Goal: Task Accomplishment & Management: Complete application form

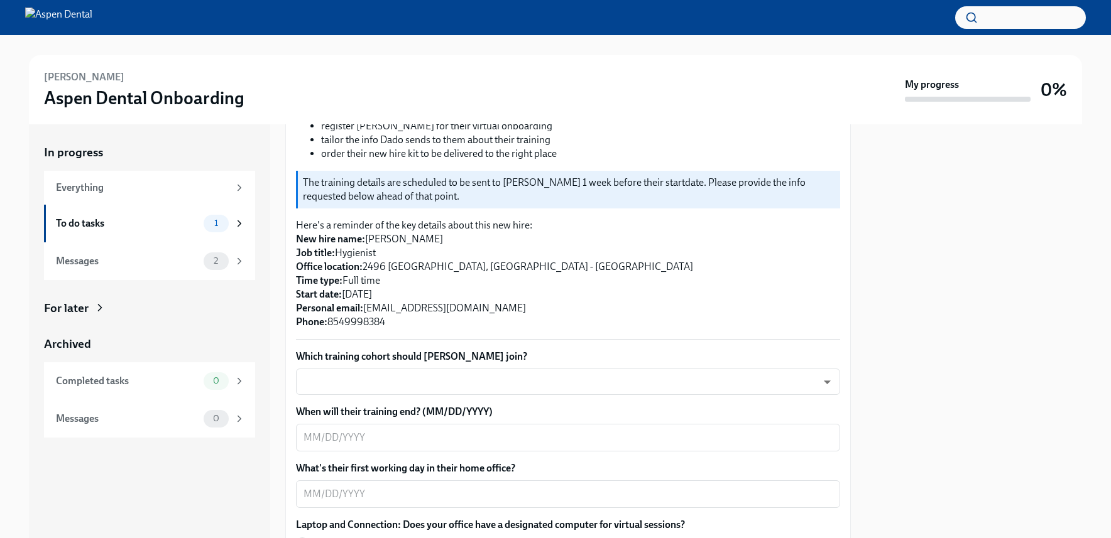
scroll to position [314, 0]
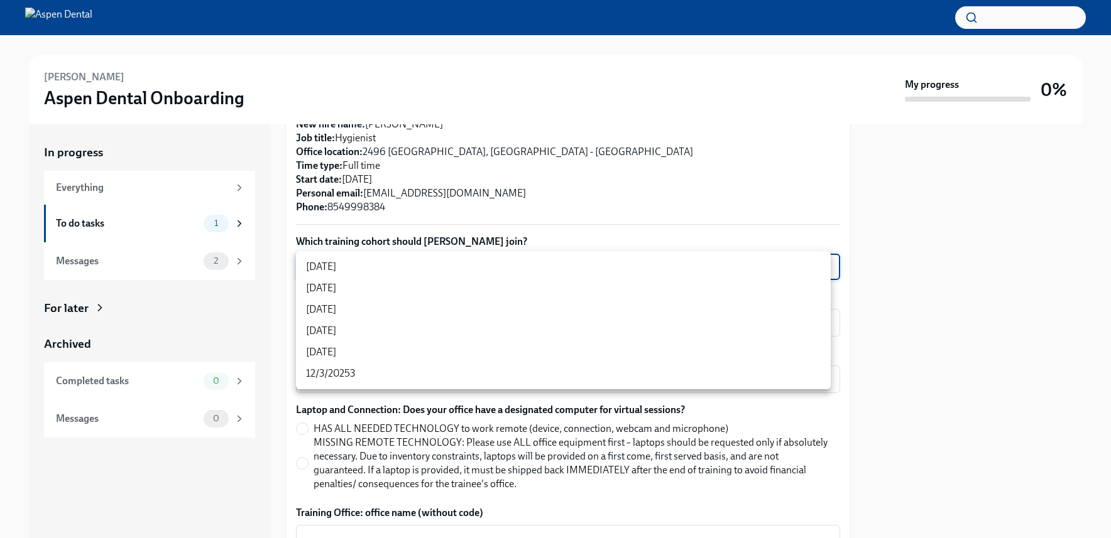
click at [442, 270] on body "[PERSON_NAME] Aspen Dental Onboarding My progress 0% In progress Everything To …" at bounding box center [555, 269] width 1111 height 538
click at [389, 285] on li "[DATE]" at bounding box center [563, 288] width 535 height 21
type input "VueBuPL41"
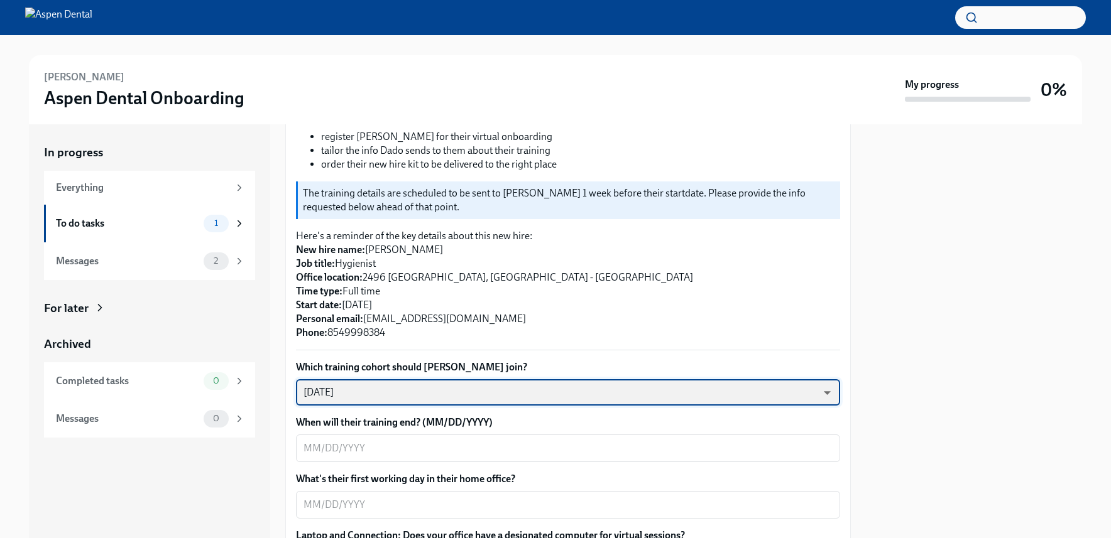
scroll to position [251, 0]
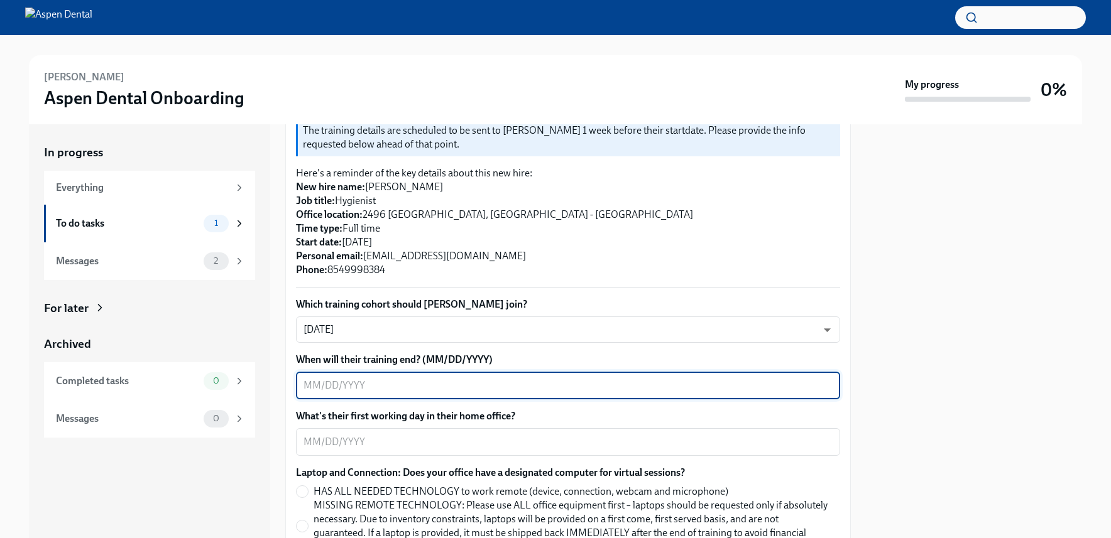
click at [310, 387] on textarea "When will their training end? (MM/DD/YYYY)" at bounding box center [567, 385] width 529 height 15
click at [332, 380] on textarea "When will their training end? (MM/DD/YYYY)" at bounding box center [567, 385] width 529 height 15
type textarea "[DATE]"
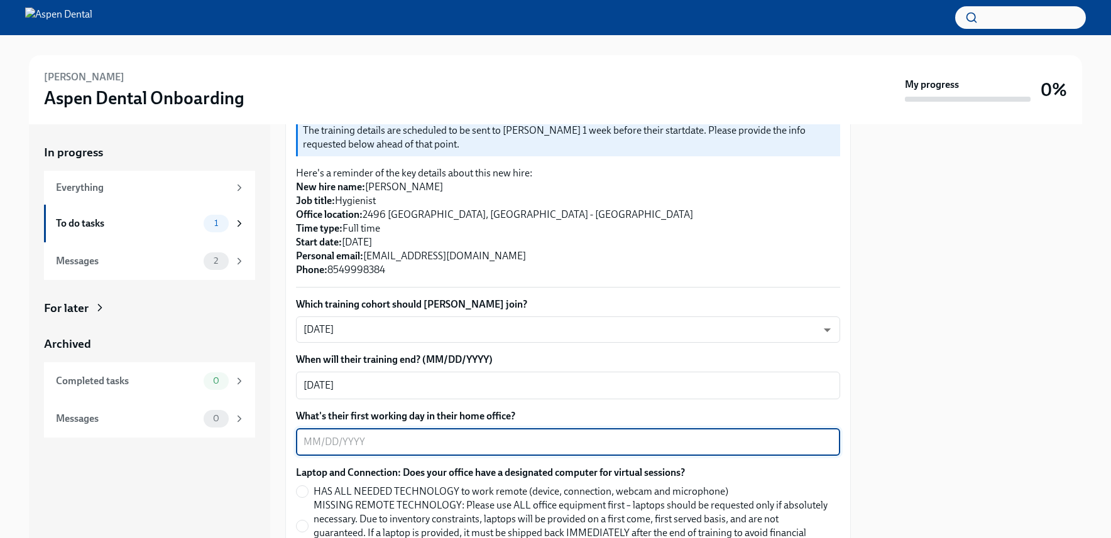
click at [353, 444] on textarea "What's their first working day in their home office?" at bounding box center [567, 442] width 529 height 15
type textarea "[DATE]"
click at [346, 385] on textarea "[DATE]" at bounding box center [567, 385] width 529 height 15
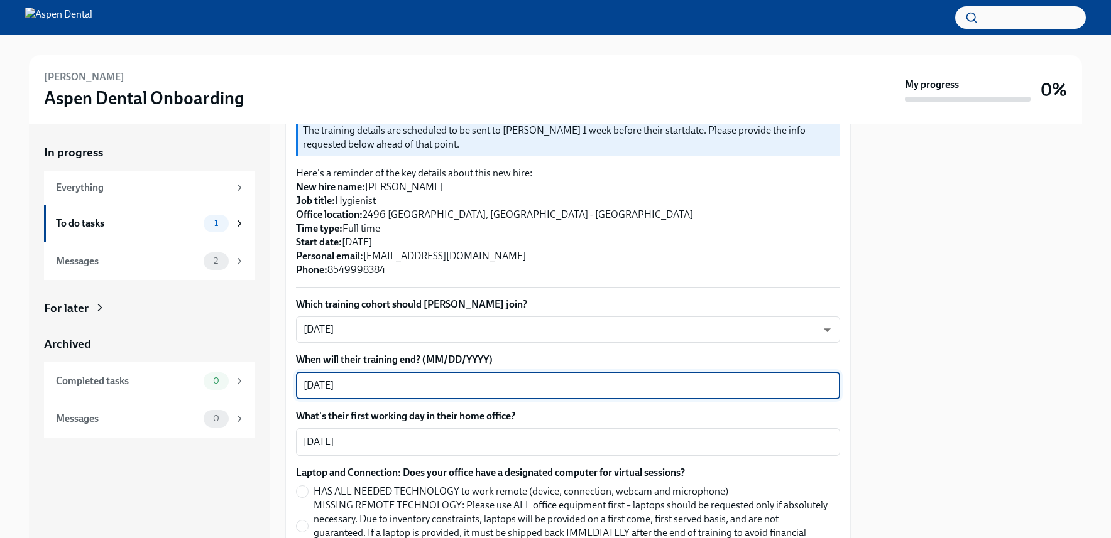
click at [342, 386] on textarea "[DATE]" at bounding box center [567, 385] width 529 height 15
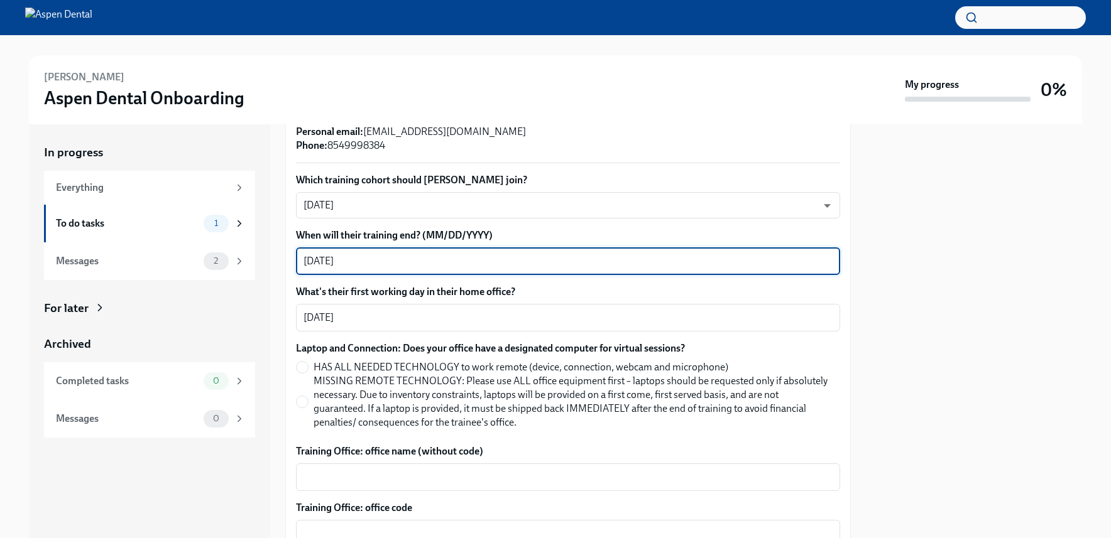
scroll to position [377, 0]
type textarea "[DATE]"
click at [305, 403] on input "MISSING REMOTE TECHNOLOGY: Please use ALL office equipment first – laptops shou…" at bounding box center [302, 400] width 11 height 11
radio input "true"
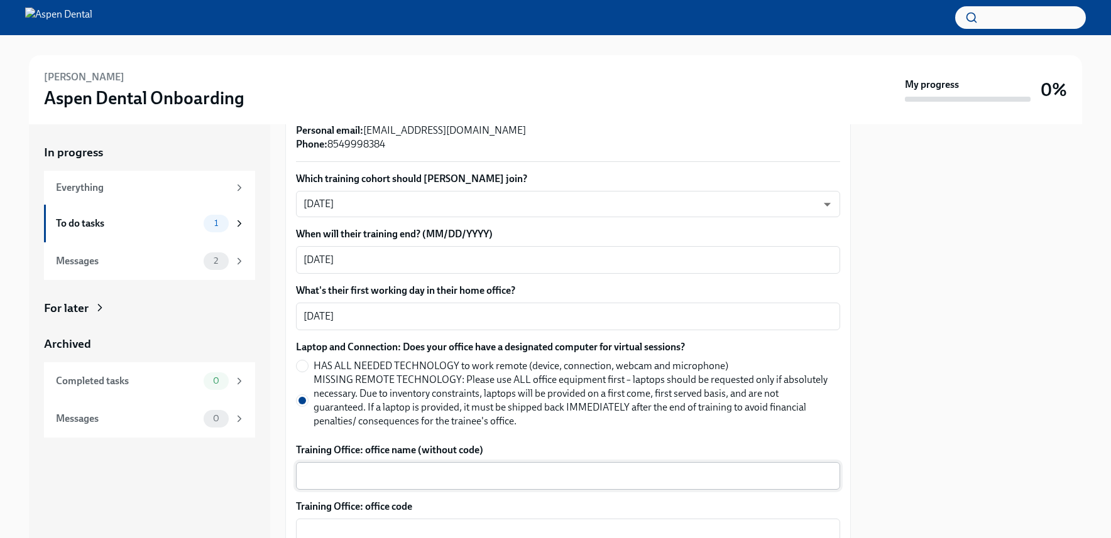
click at [408, 468] on div "x ​" at bounding box center [568, 476] width 544 height 28
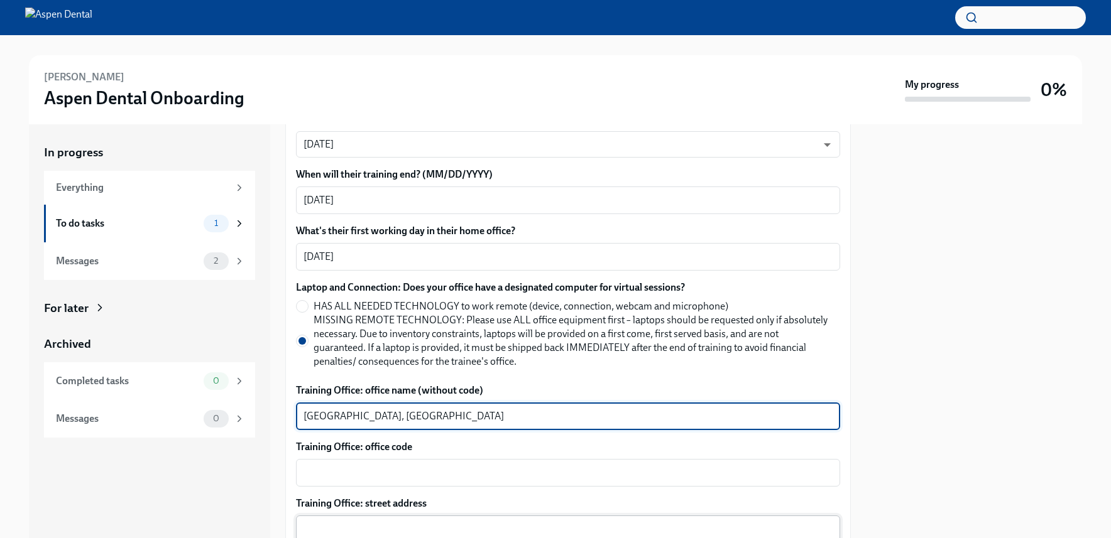
scroll to position [503, 0]
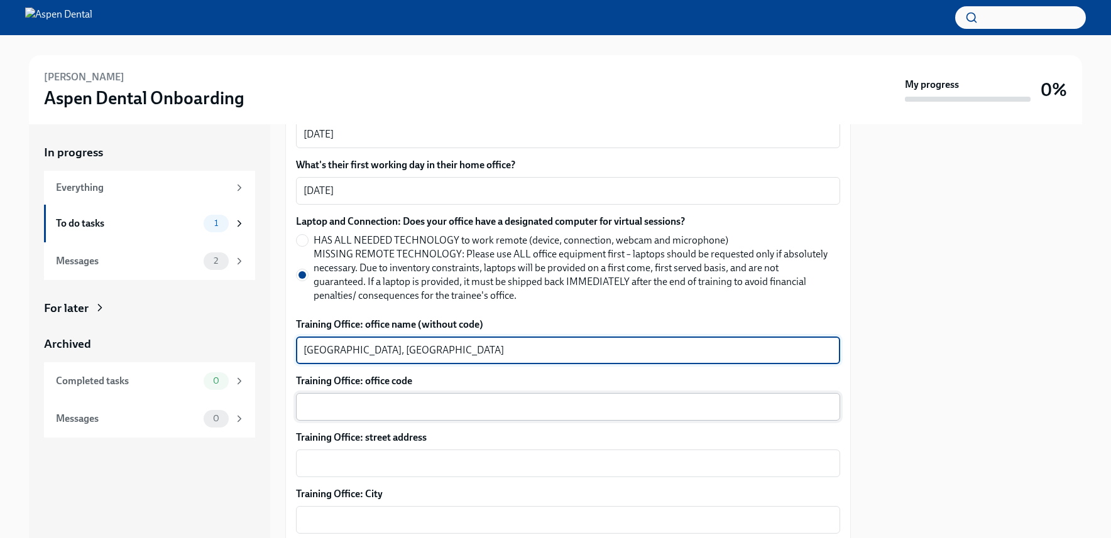
type textarea "[GEOGRAPHIC_DATA], [GEOGRAPHIC_DATA]"
click at [376, 399] on div "x ​" at bounding box center [568, 407] width 544 height 28
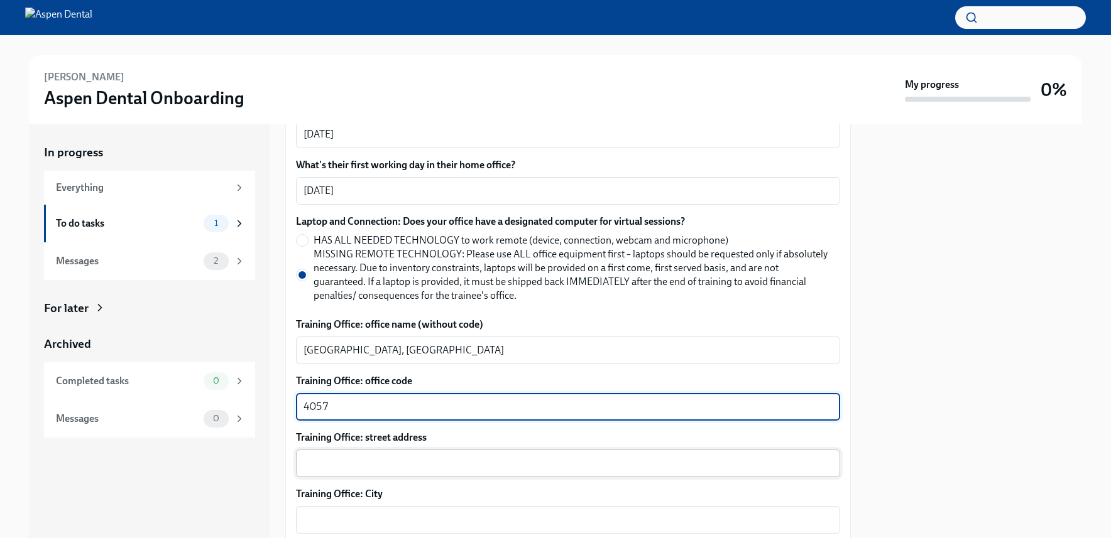
type textarea "4057"
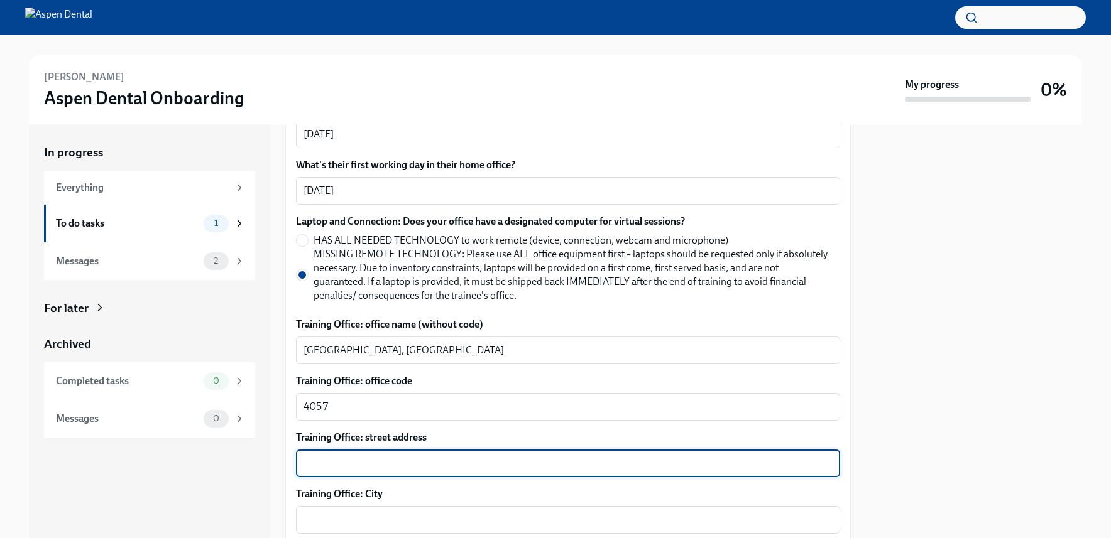
click at [385, 466] on textarea "Training Office: street address" at bounding box center [567, 463] width 529 height 15
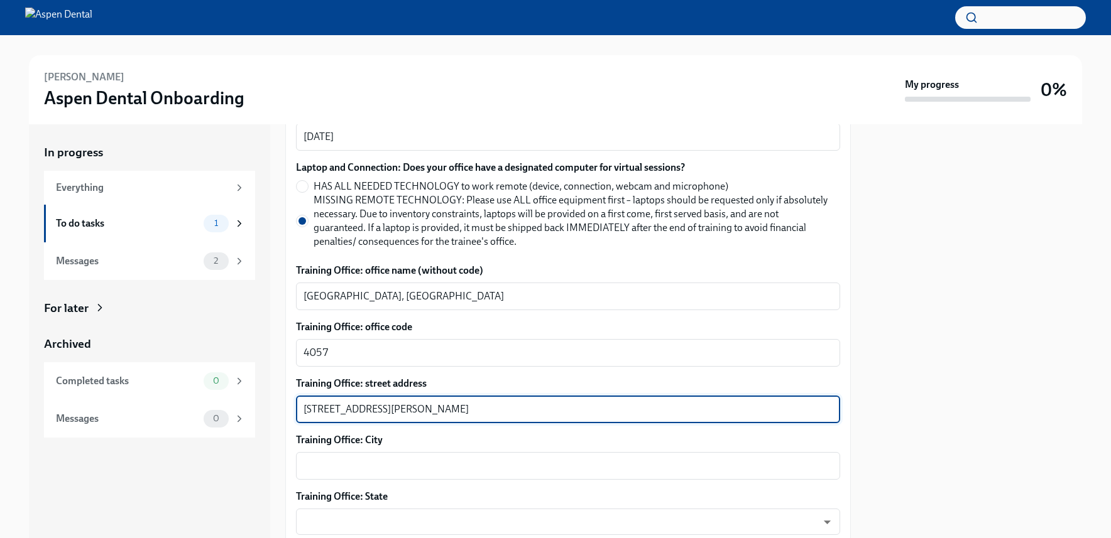
scroll to position [628, 0]
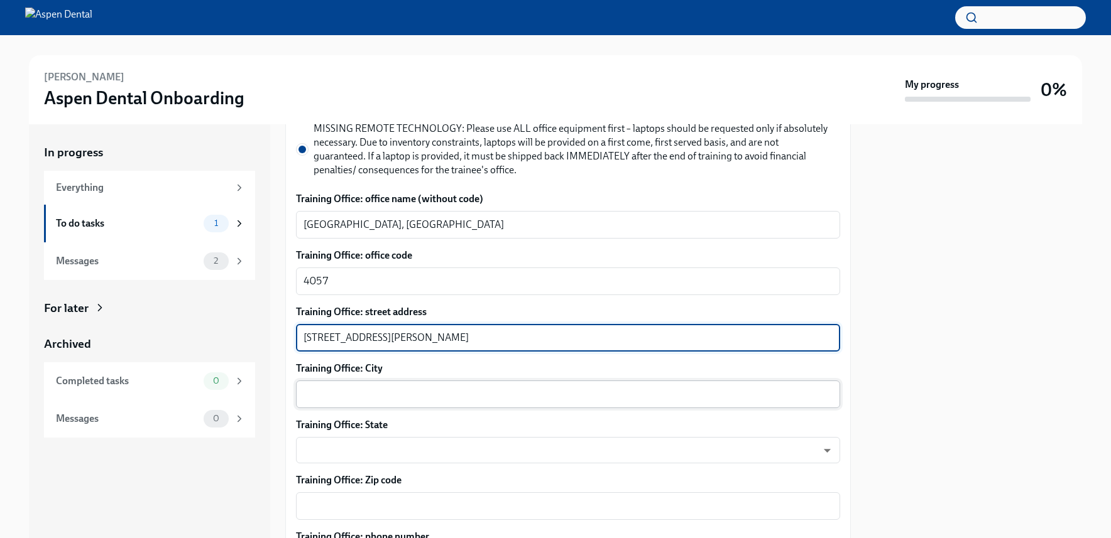
type textarea "[STREET_ADDRESS][PERSON_NAME]"
click at [346, 393] on textarea "Training Office: City" at bounding box center [567, 394] width 529 height 15
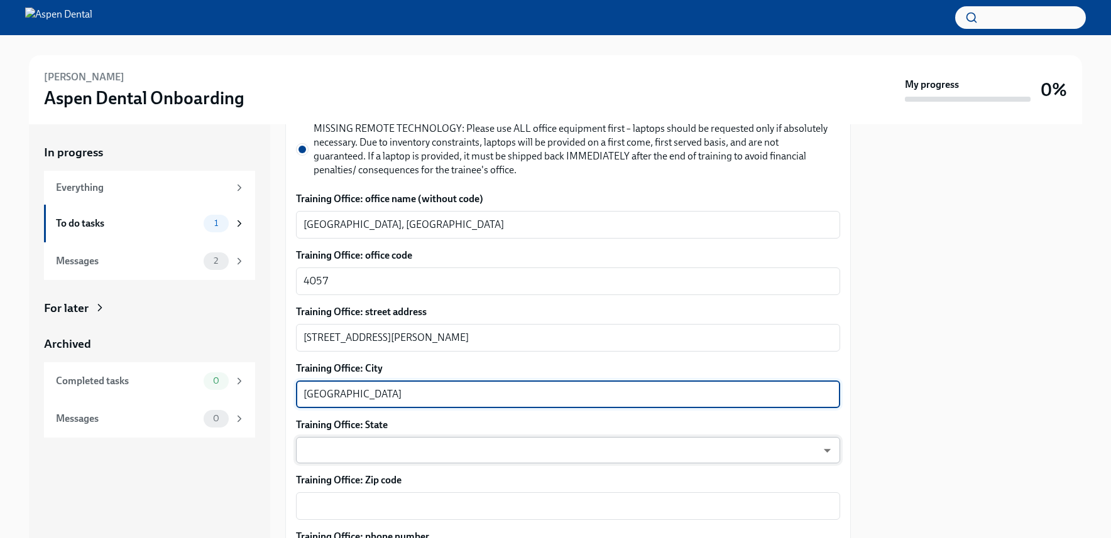
type textarea "[GEOGRAPHIC_DATA]"
click at [402, 452] on body "[PERSON_NAME] Aspen Dental Onboarding My progress 0% In progress Everything To …" at bounding box center [555, 269] width 1111 height 538
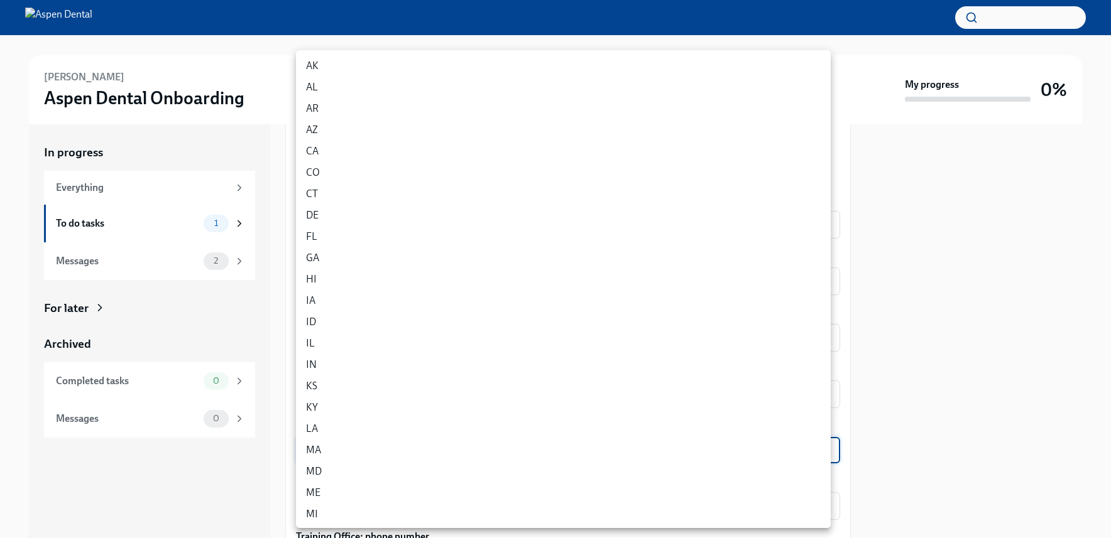
scroll to position [600, 0]
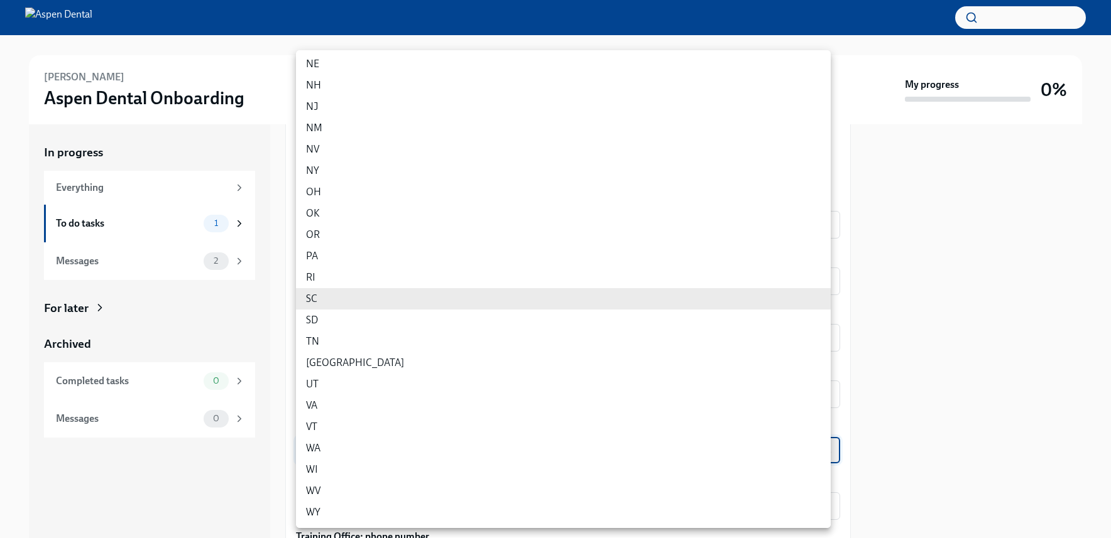
type input "ZbNei4UK4"
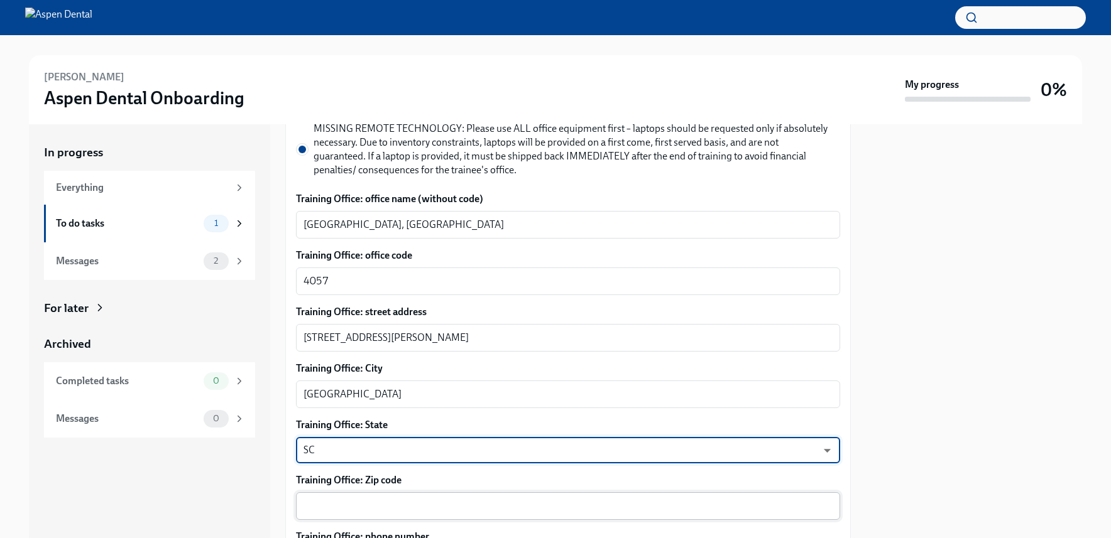
click at [337, 505] on textarea "Training Office: Zip code" at bounding box center [567, 506] width 529 height 15
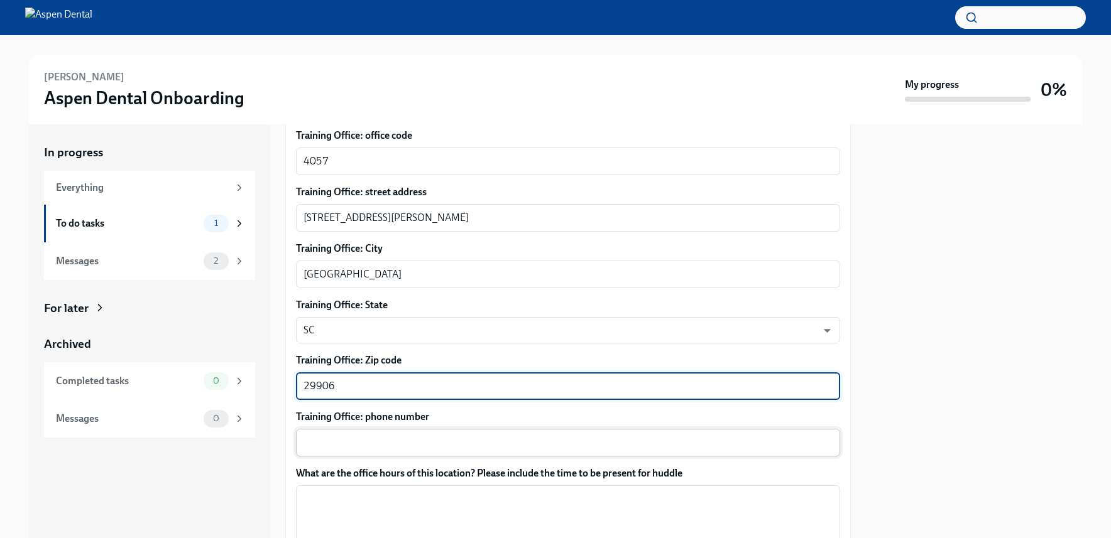
scroll to position [754, 0]
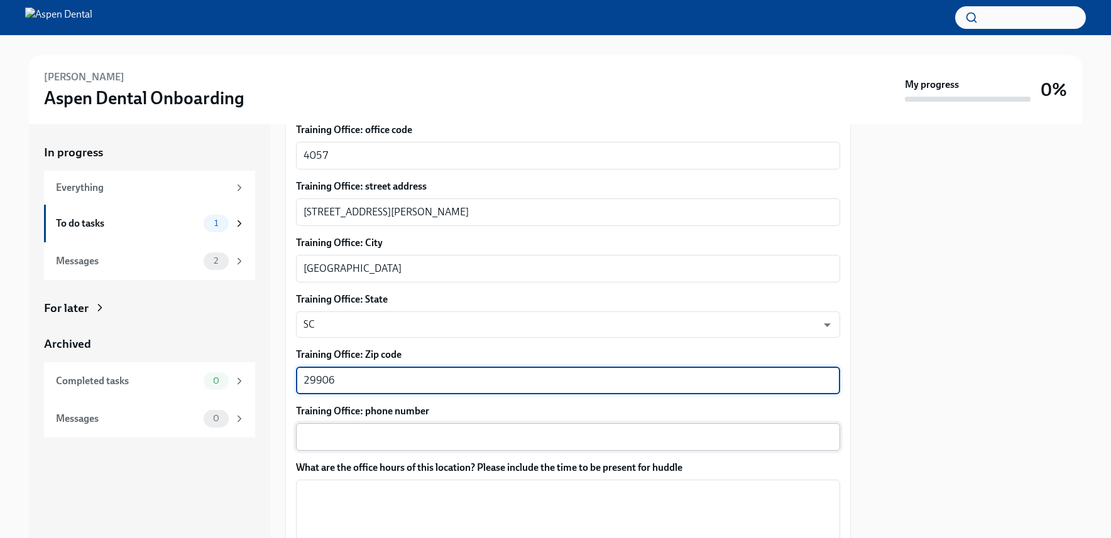
type textarea "29906"
click at [339, 440] on textarea "Training Office: phone number" at bounding box center [567, 437] width 529 height 15
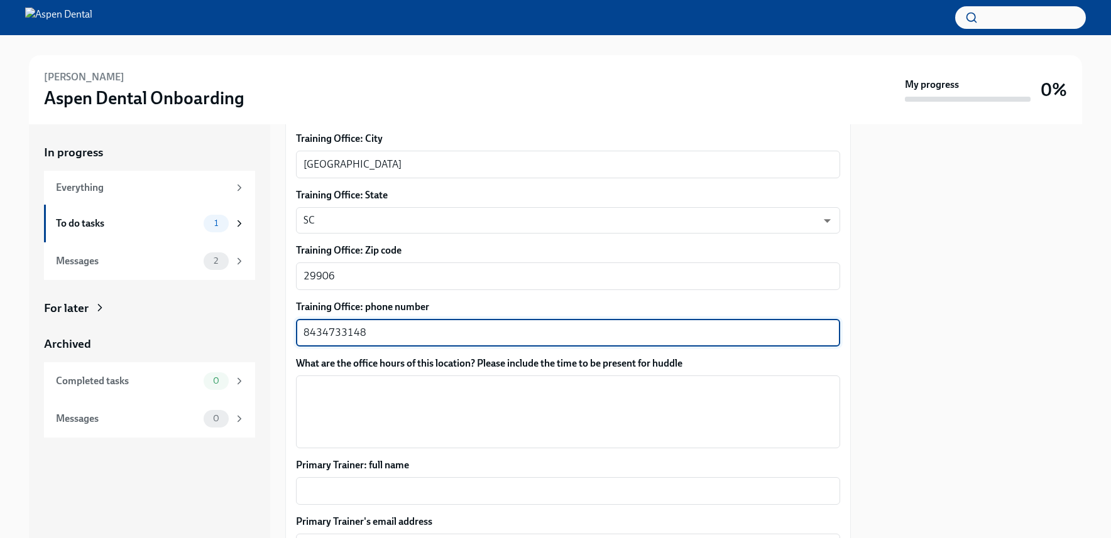
scroll to position [943, 0]
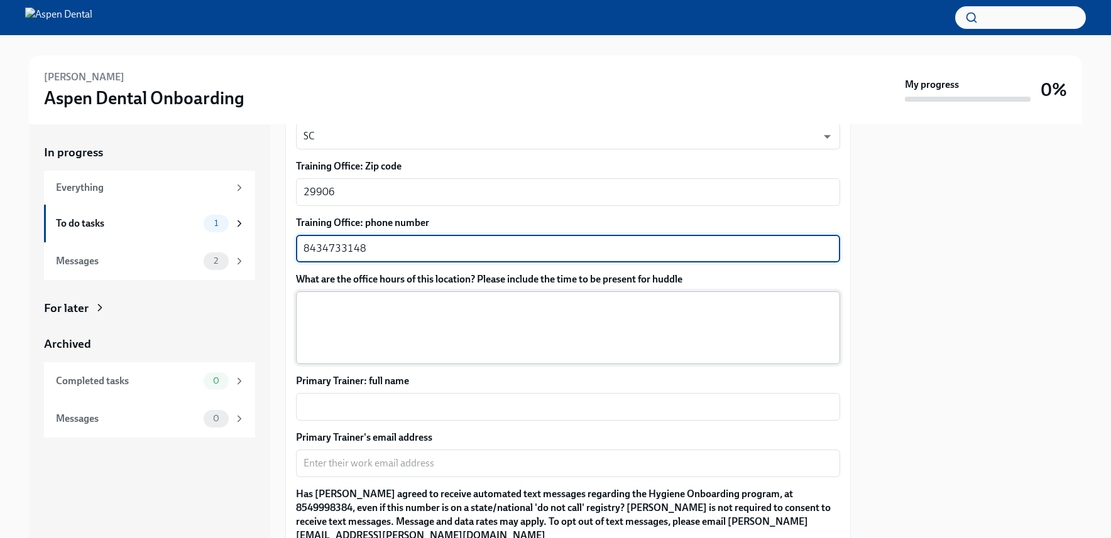
type textarea "8434733148"
click at [364, 303] on textarea "What are the office hours of this location? Please include the time to be prese…" at bounding box center [567, 328] width 529 height 60
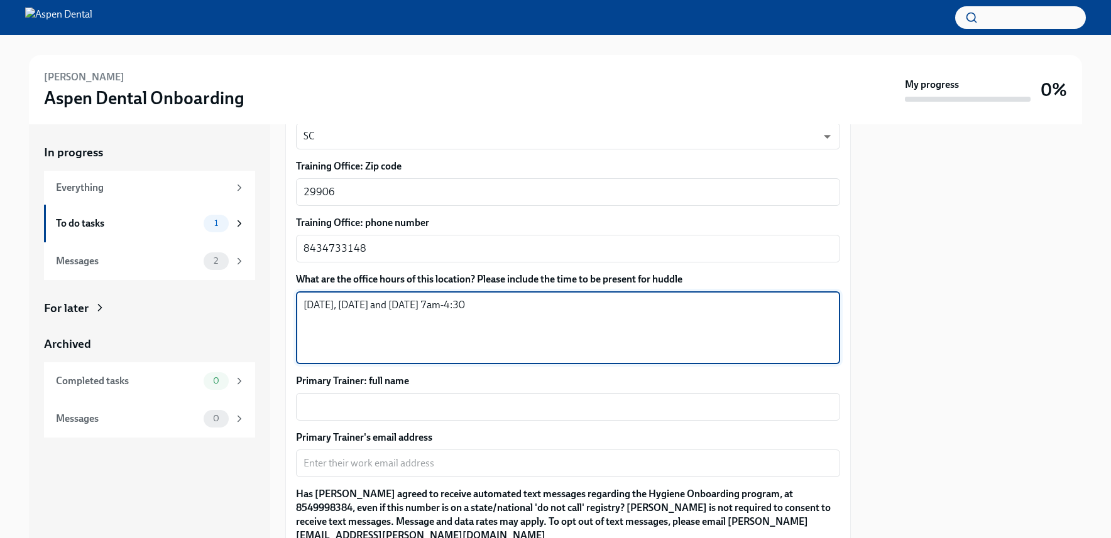
click at [463, 301] on textarea "[DATE], [DATE] and [DATE] 7am-4:30" at bounding box center [567, 328] width 529 height 60
click at [461, 309] on textarea "[DATE], [DATE] and [DATE] 7am-4:30" at bounding box center [567, 328] width 529 height 60
click at [527, 305] on textarea "[DATE], [DATE] and [DATE] 6:45am-4:30" at bounding box center [567, 328] width 529 height 60
type textarea "[DATE], [DATE] and [DATE] 6:45am-4:30pm [DATE] 7:45am-5:00pm"
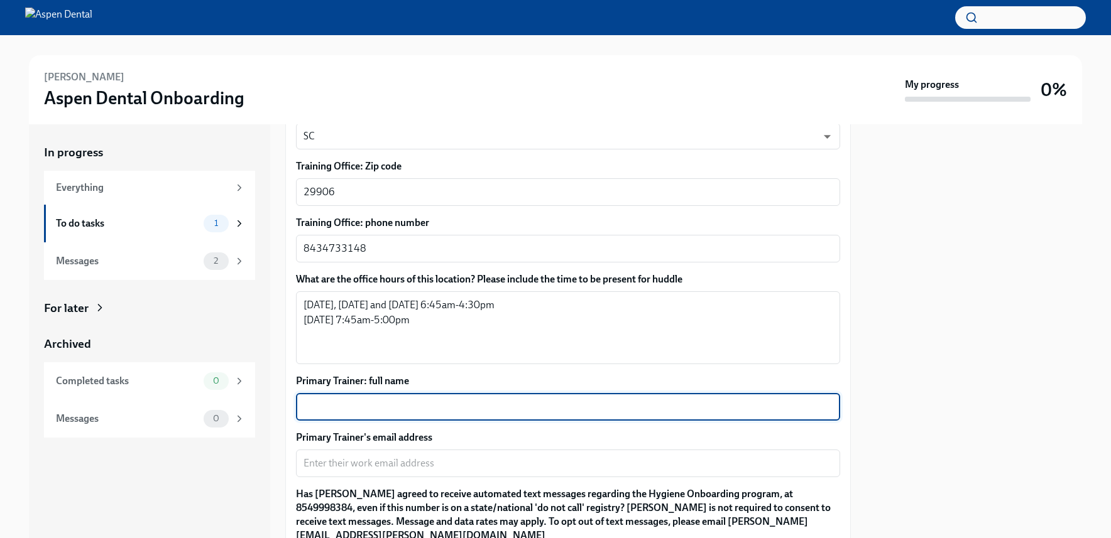
drag, startPoint x: 526, startPoint y: 400, endPoint x: 522, endPoint y: 394, distance: 6.8
click at [523, 395] on div "x ​" at bounding box center [568, 407] width 544 height 28
type textarea "[PERSON_NAME]"
click at [348, 454] on div "x ​" at bounding box center [568, 464] width 544 height 28
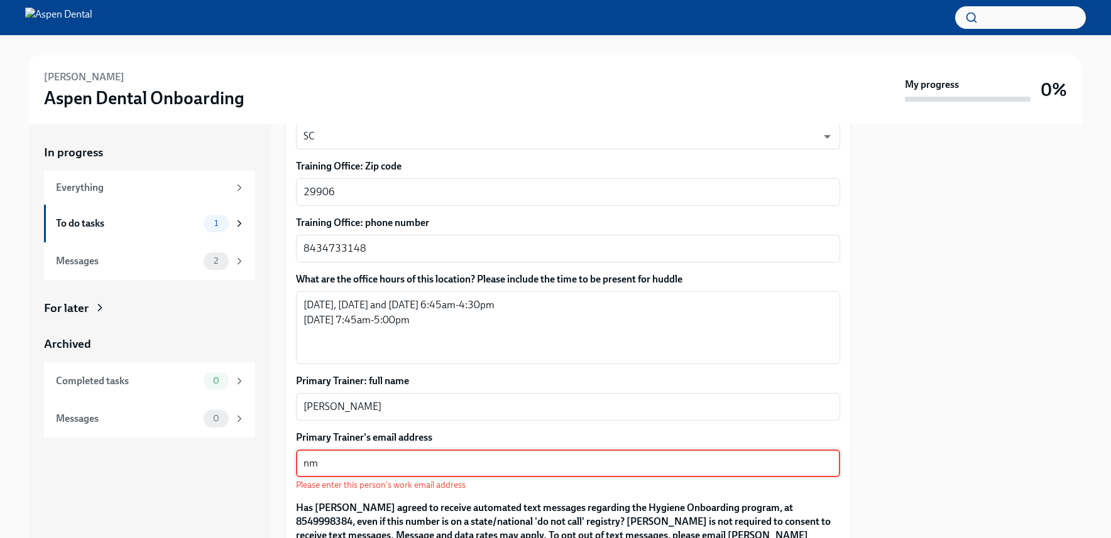
type textarea "n"
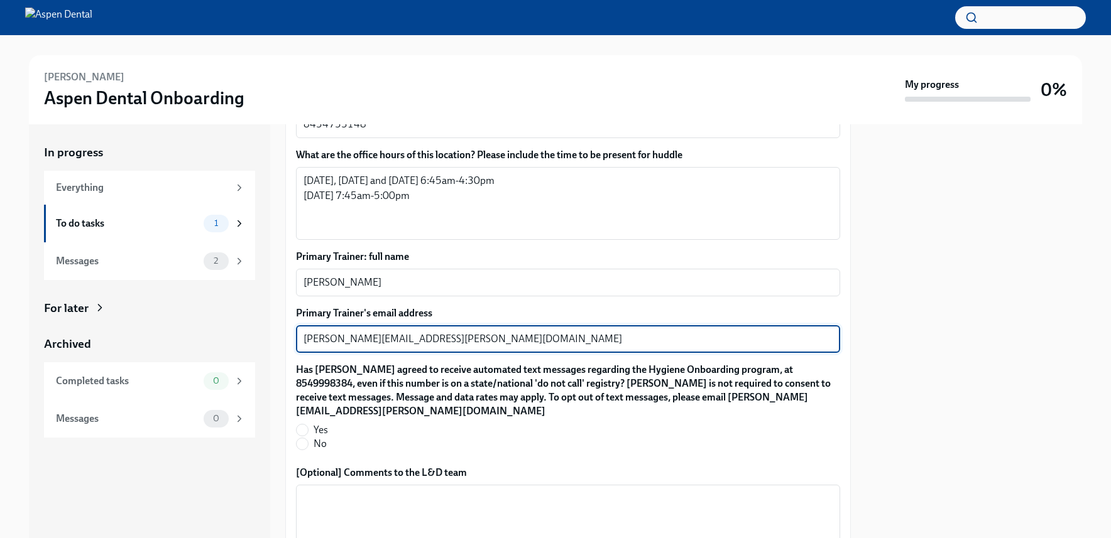
scroll to position [1068, 0]
type textarea "[PERSON_NAME][EMAIL_ADDRESS][PERSON_NAME][DOMAIN_NAME]"
click at [310, 426] on label "Yes" at bounding box center [563, 429] width 534 height 14
click at [308, 426] on input "Yes" at bounding box center [302, 429] width 11 height 11
radio input "true"
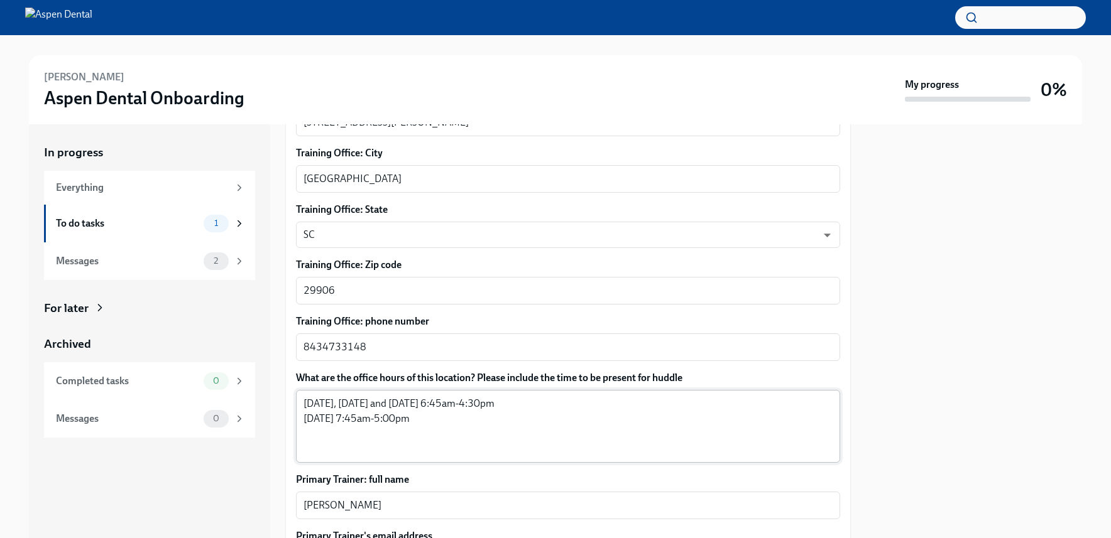
scroll to position [921, 0]
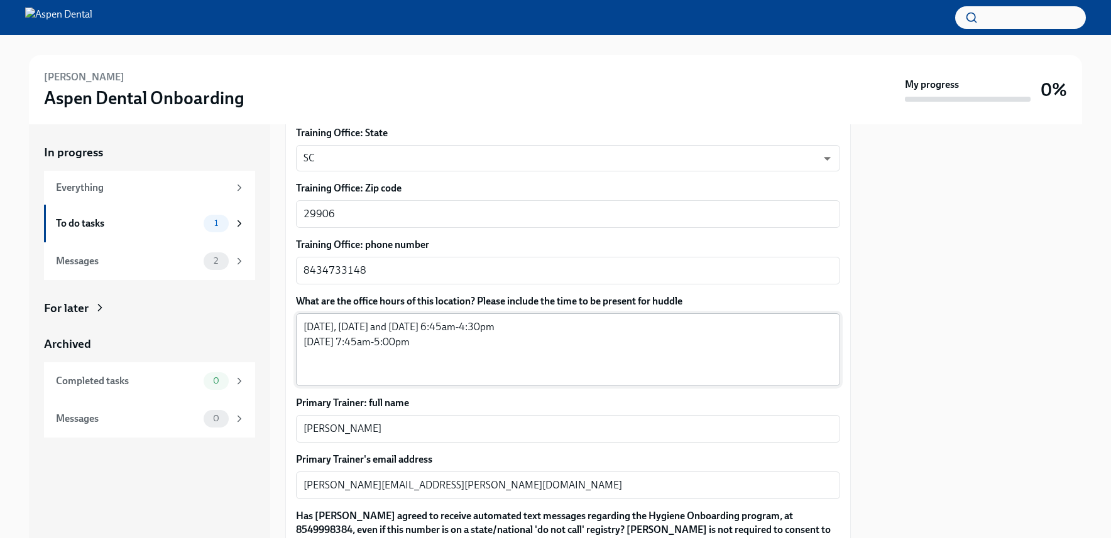
click at [447, 339] on textarea "[DATE], [DATE] and [DATE] 6:45am-4:30pm [DATE] 7:45am-5:00pm" at bounding box center [567, 350] width 529 height 60
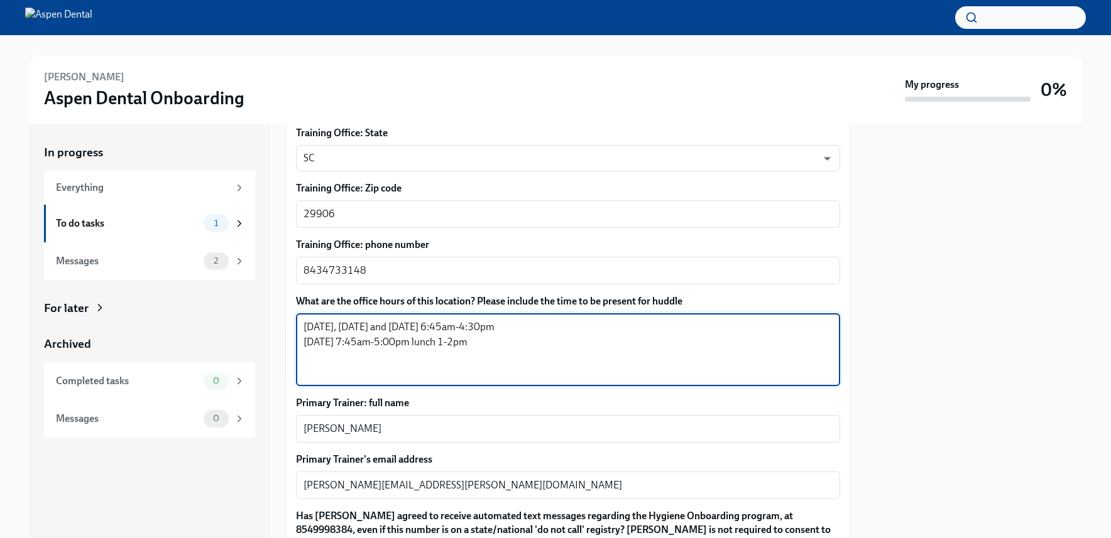
click at [560, 325] on textarea "[DATE], [DATE] and [DATE] 6:45am-4:30pm [DATE] 7:45am-5:00pm lunch 1-2pm" at bounding box center [567, 350] width 529 height 60
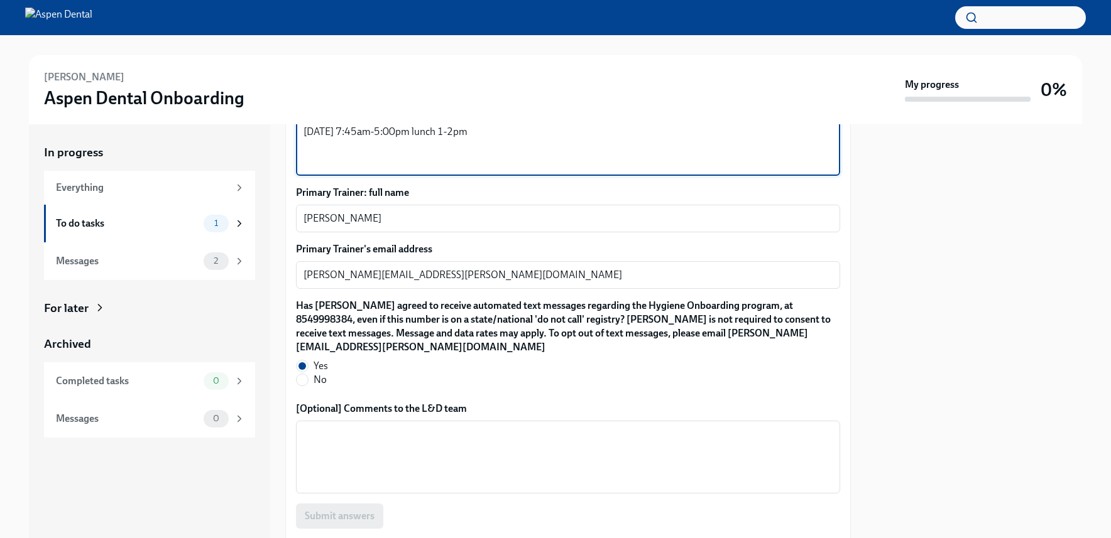
scroll to position [1235, 0]
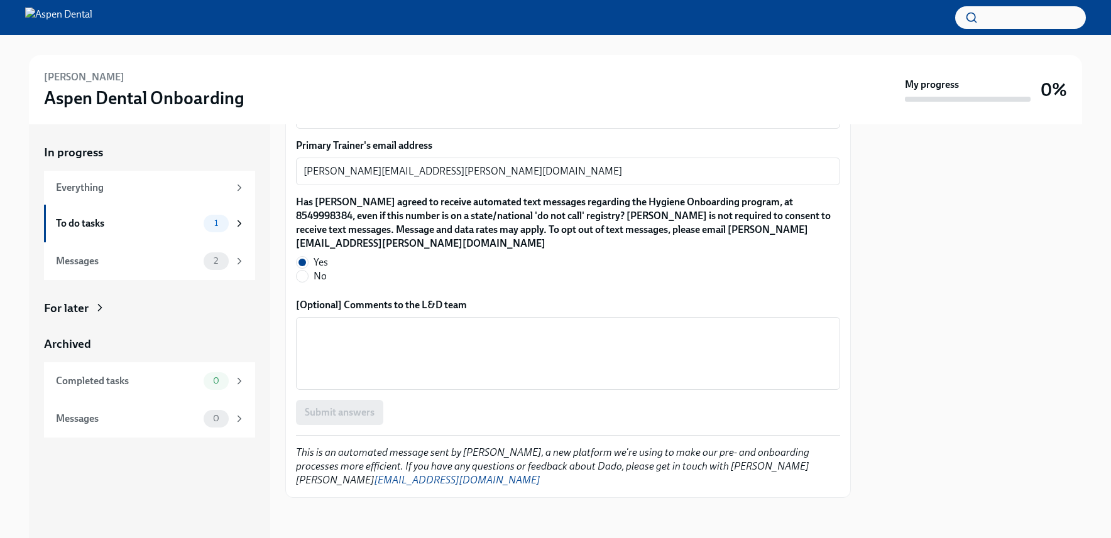
type textarea "[DATE], [DATE] and [DATE] 6:45am-4:30pm lunch 12-1pm [DATE] 7:45am-5:00pm lunch…"
click at [310, 415] on div "Submit answers" at bounding box center [568, 412] width 544 height 25
click at [395, 324] on textarea "[Optional] Comments to the L&D team" at bounding box center [567, 354] width 529 height 60
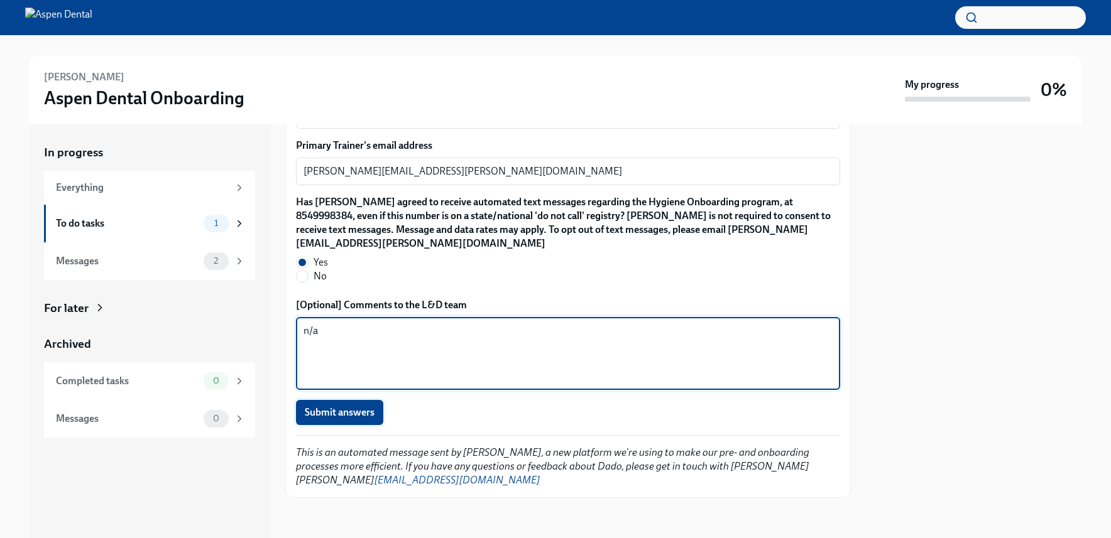
type textarea "n/a"
click at [349, 410] on span "Submit answers" at bounding box center [340, 413] width 70 height 13
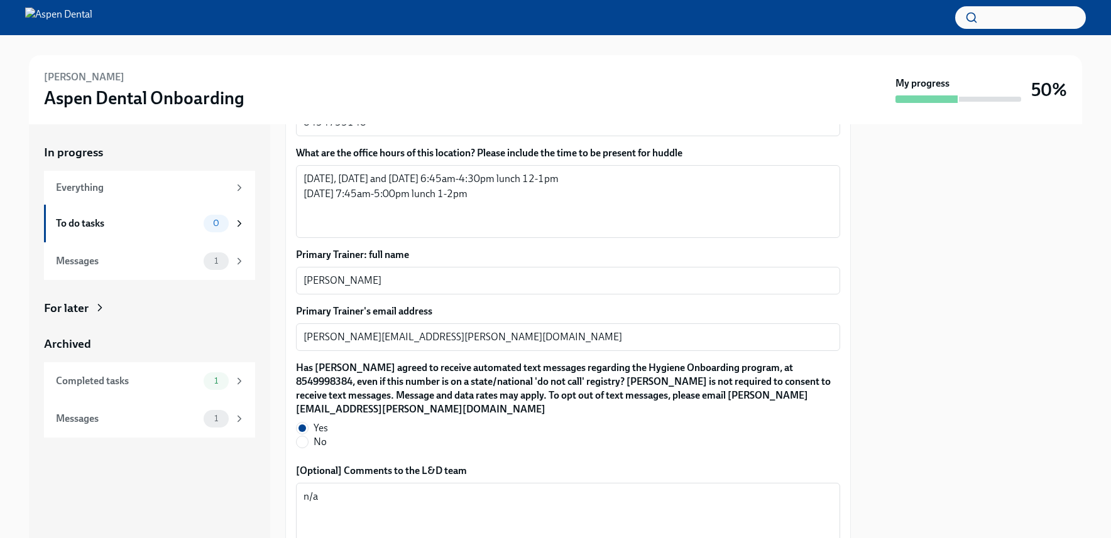
scroll to position [795, 0]
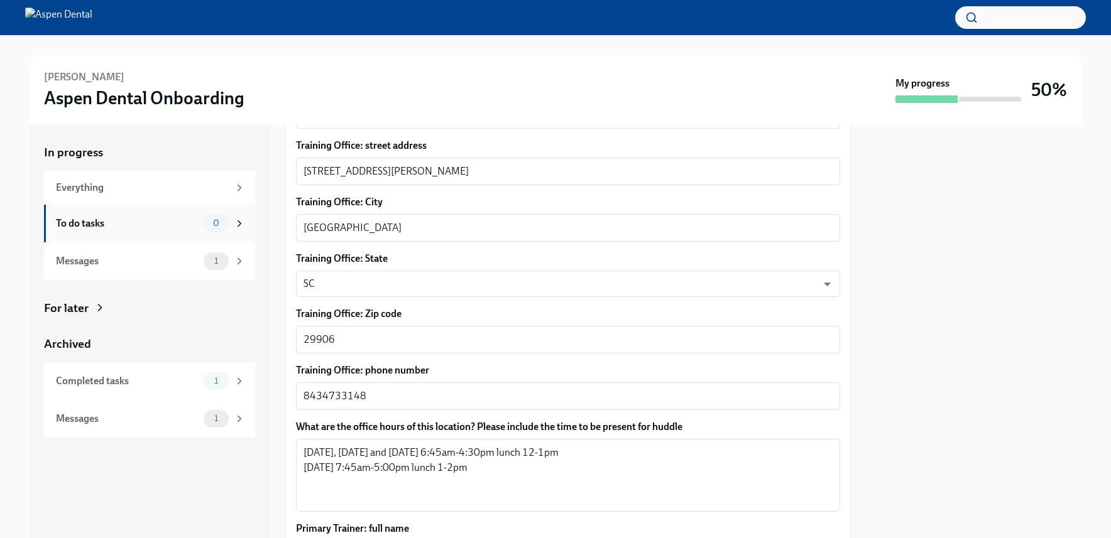
click at [94, 223] on div "To do tasks" at bounding box center [127, 224] width 143 height 14
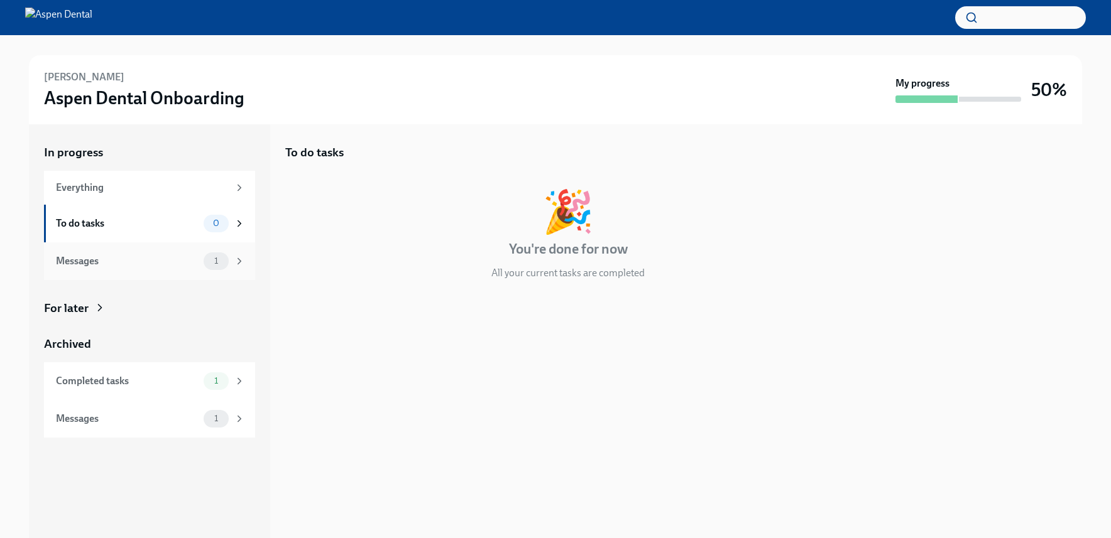
click at [110, 264] on div "Messages" at bounding box center [127, 261] width 143 height 14
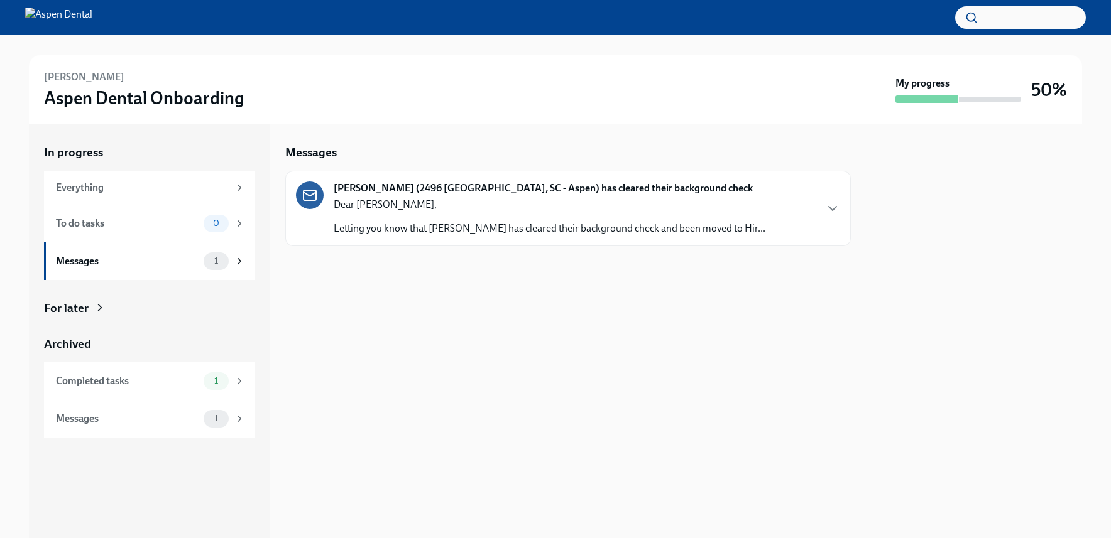
click at [704, 216] on div "Dear [PERSON_NAME], Letting you know that [PERSON_NAME] has cleared their backg…" at bounding box center [550, 217] width 432 height 38
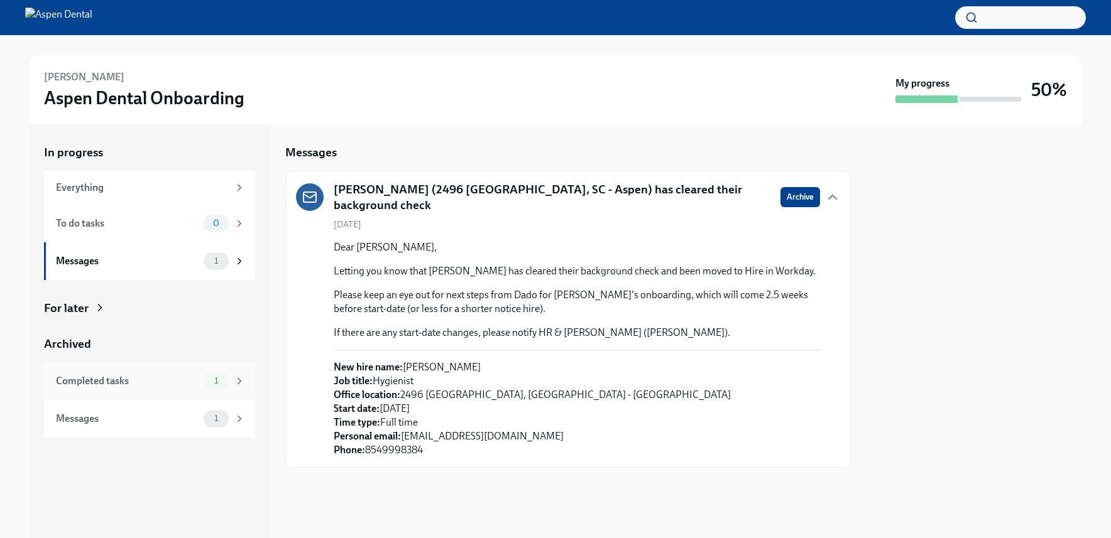
click at [128, 379] on div "Completed tasks" at bounding box center [127, 381] width 143 height 14
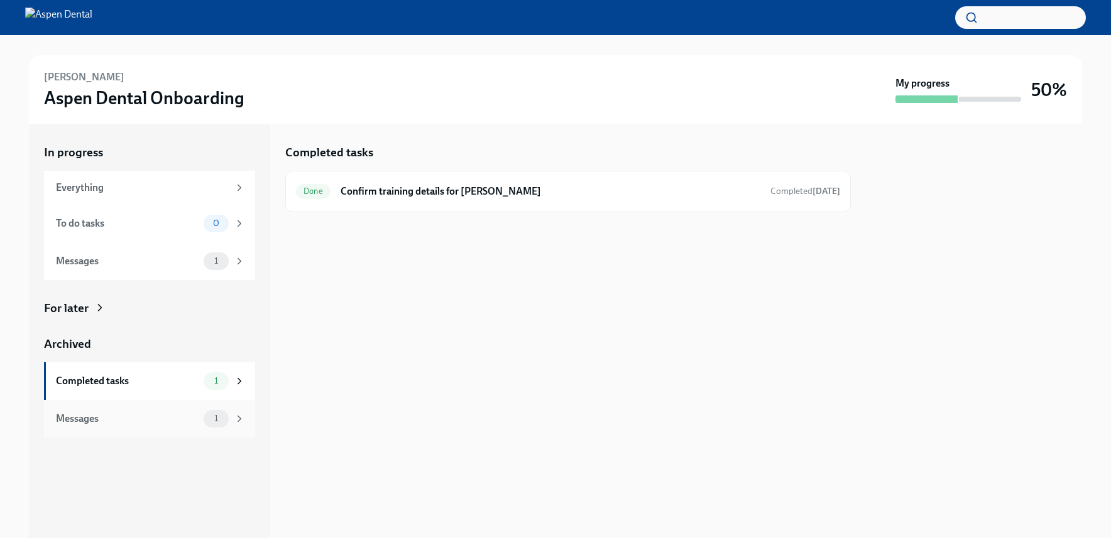
click at [102, 432] on div "Messages 1" at bounding box center [149, 419] width 211 height 38
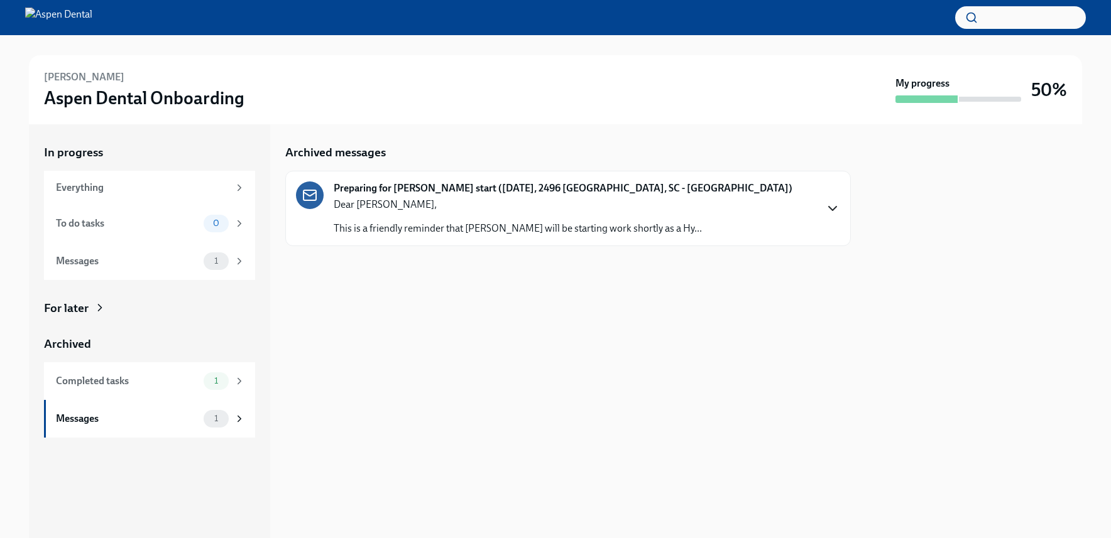
click at [838, 205] on icon "button" at bounding box center [832, 208] width 15 height 15
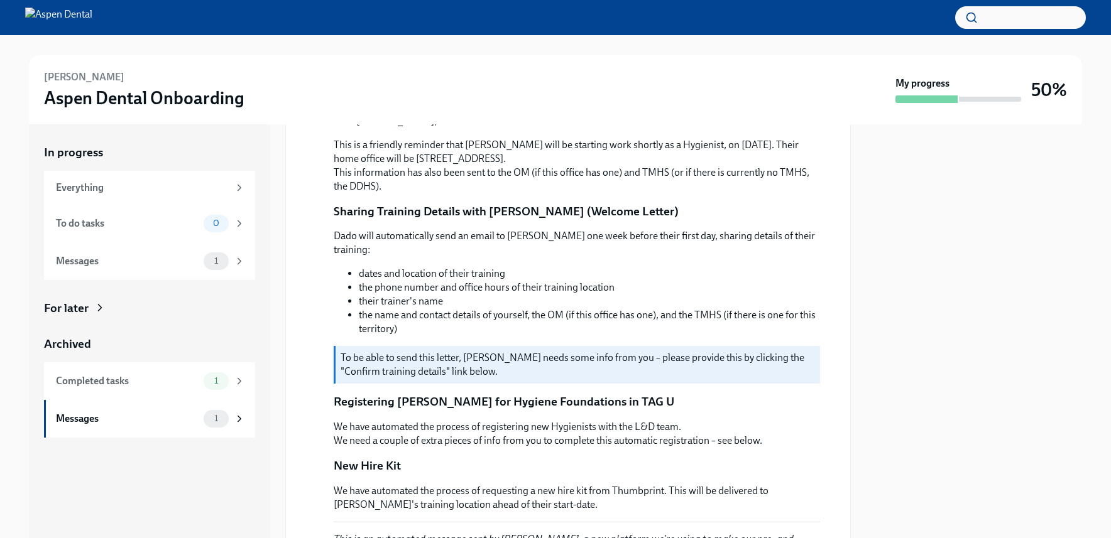
scroll to position [194, 0]
